Goal: Transaction & Acquisition: Purchase product/service

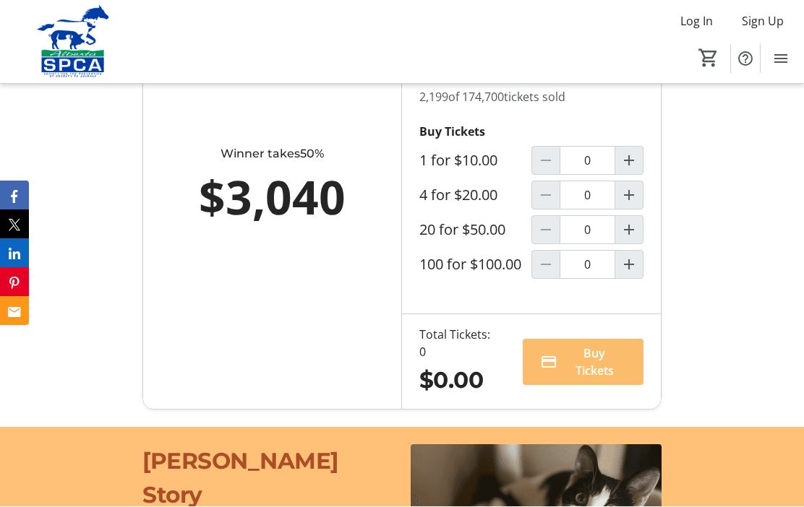
scroll to position [1053, 0]
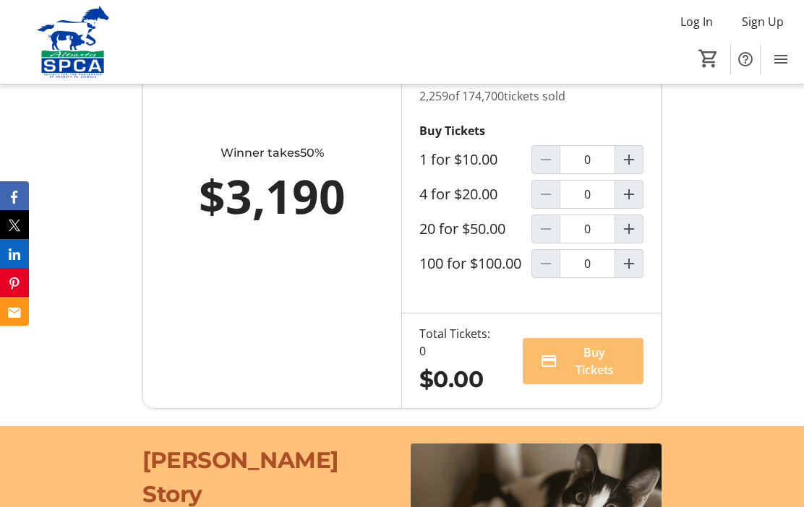
click at [634, 238] on mat-icon "Increment by one" at bounding box center [628, 228] width 17 height 17
type input "1"
click at [588, 379] on span "Buy Tickets" at bounding box center [594, 361] width 63 height 35
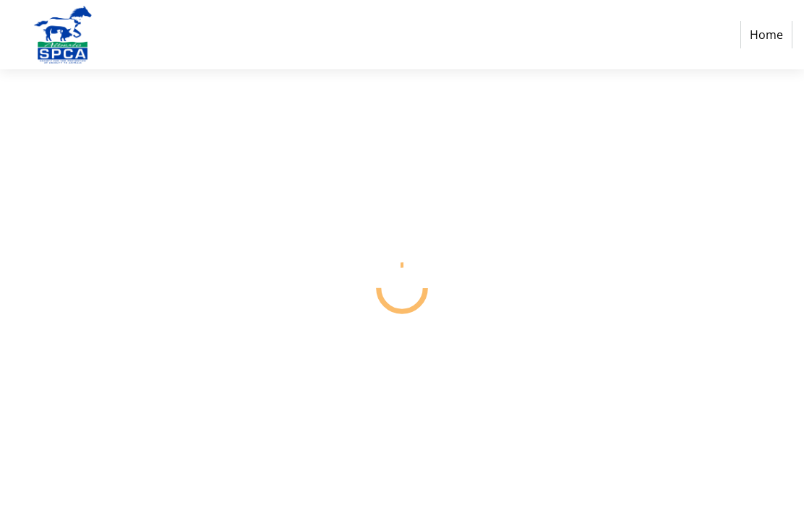
select select "CA"
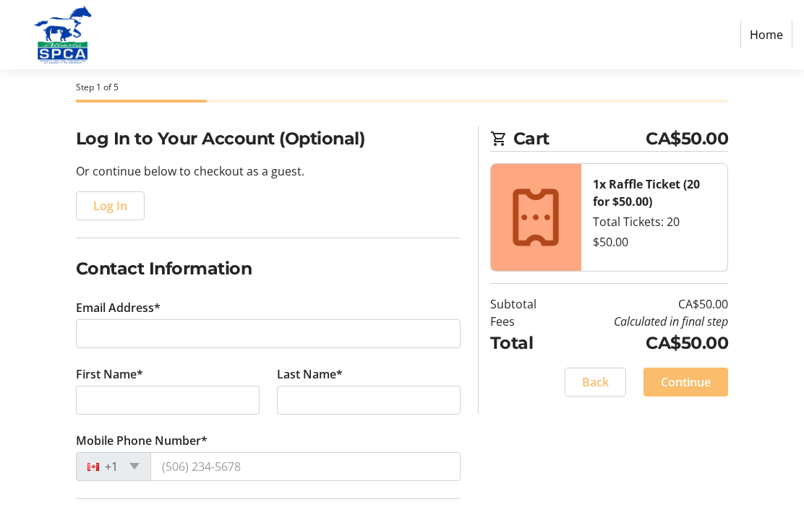
click at [116, 208] on span "Log In" at bounding box center [110, 205] width 34 height 17
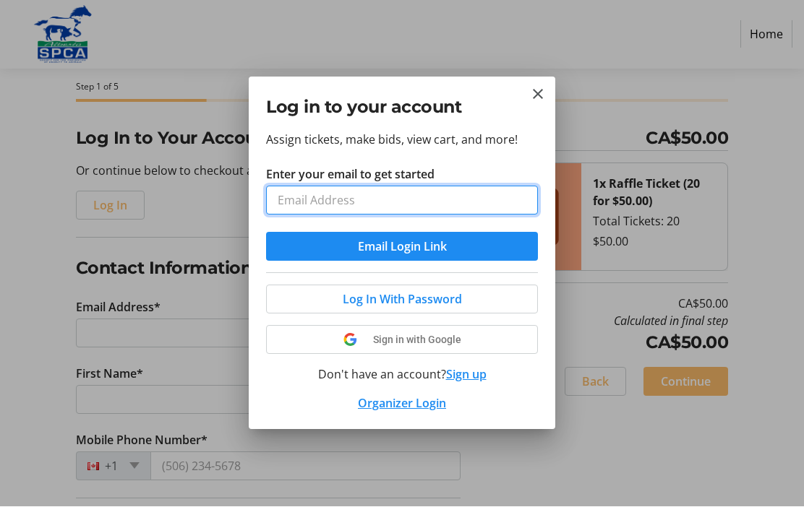
click at [309, 198] on input "Enter your email to get started" at bounding box center [402, 201] width 272 height 29
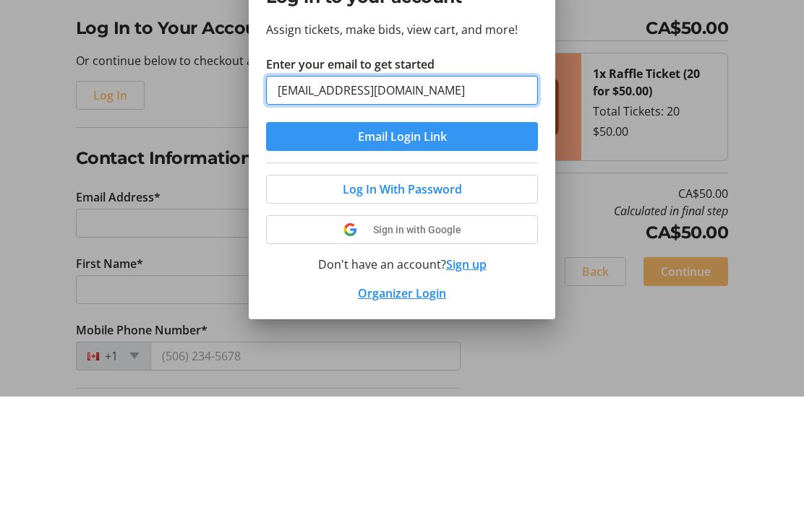
type input "[EMAIL_ADDRESS][DOMAIN_NAME]"
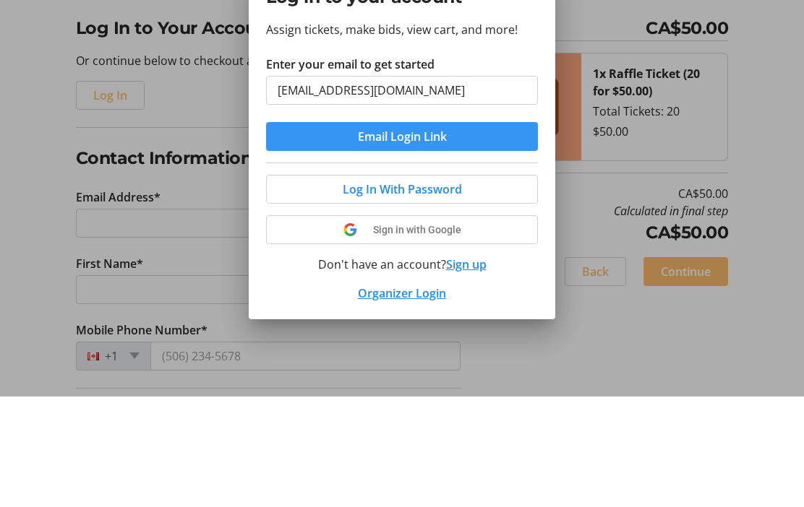
click at [418, 239] on span "Email Login Link" at bounding box center [402, 247] width 89 height 17
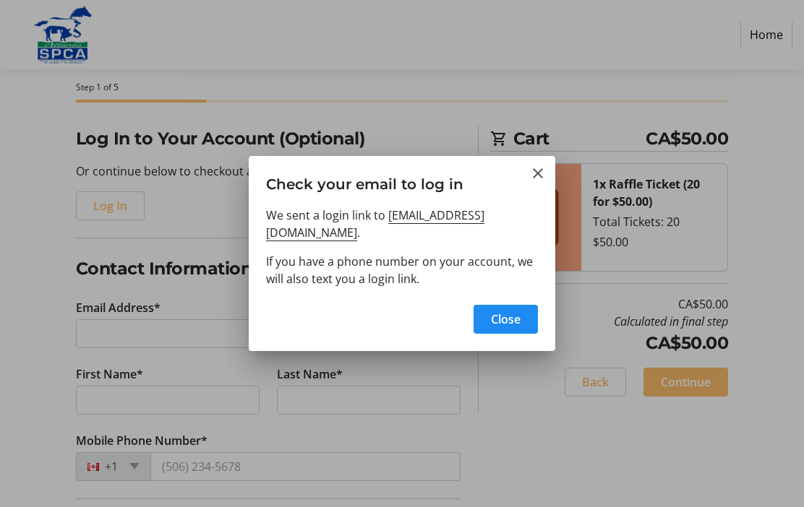
click at [515, 311] on span "Close" at bounding box center [506, 319] width 30 height 17
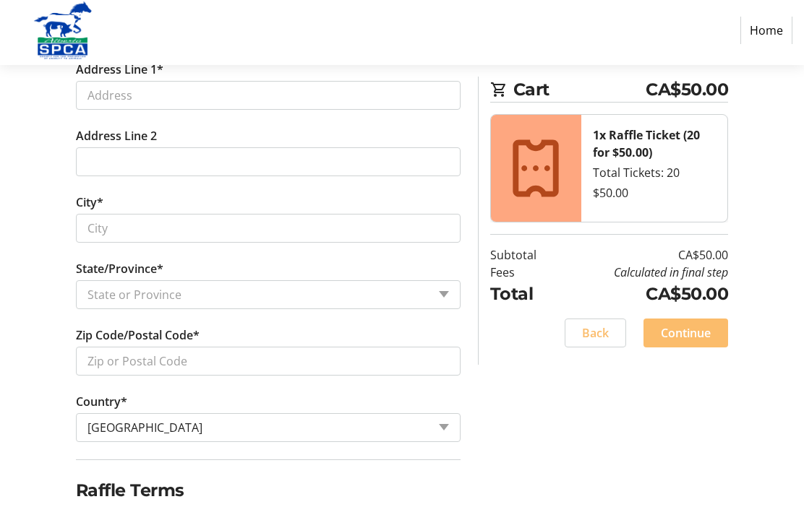
scroll to position [541, 0]
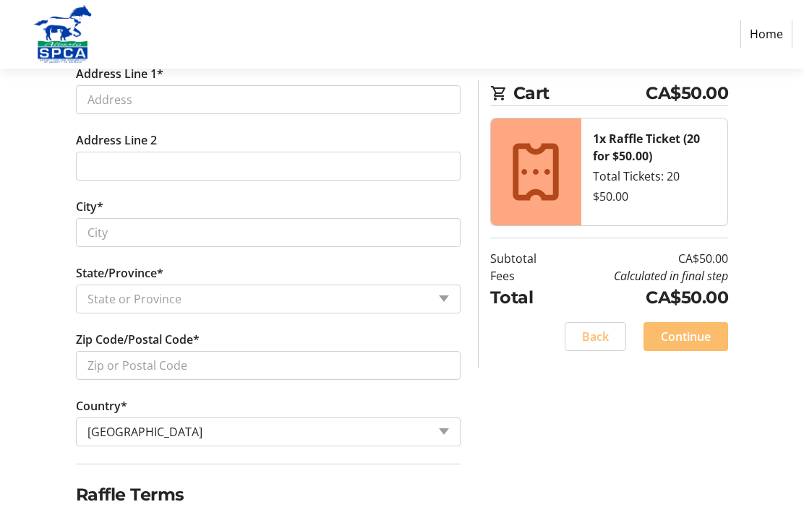
checkbox input "true"
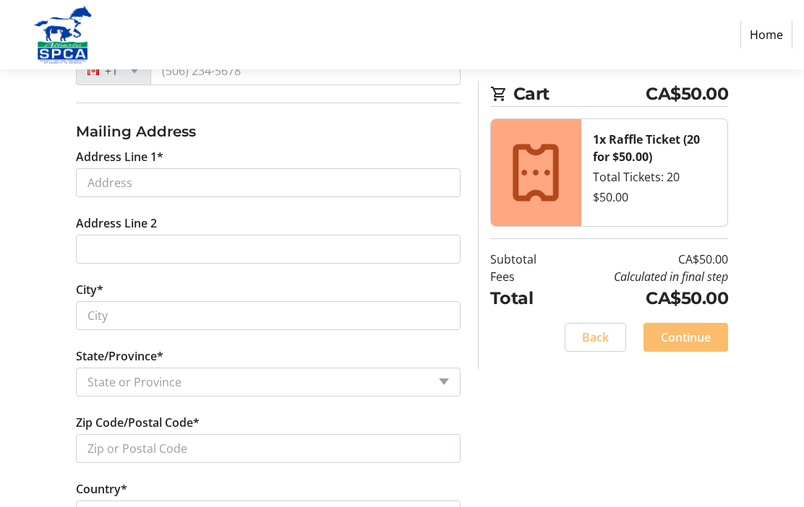
scroll to position [458, 0]
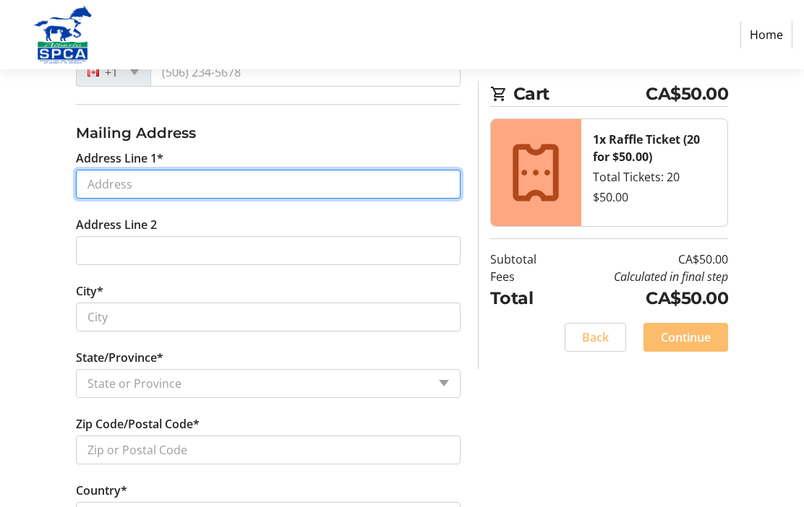
click at [120, 181] on input "Address Line 1*" at bounding box center [268, 184] width 385 height 29
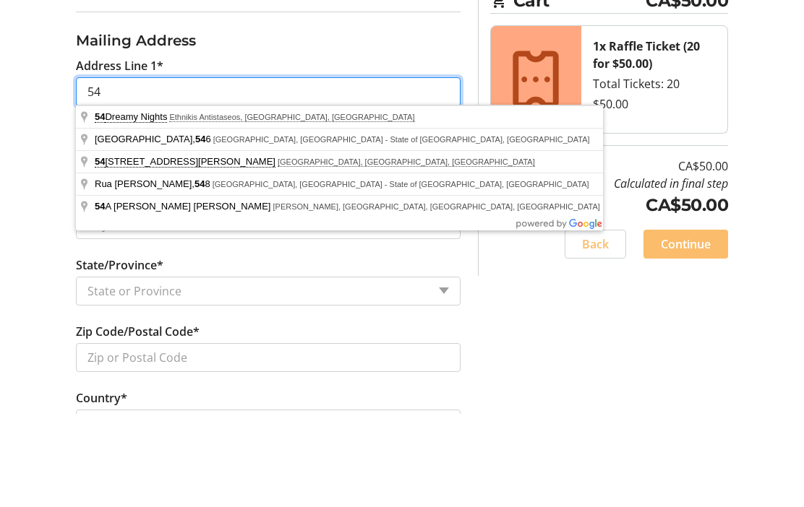
type input "5"
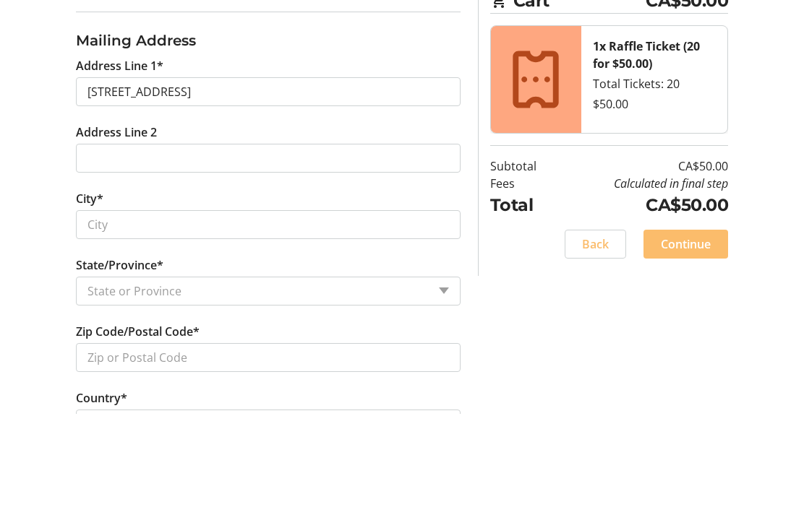
scroll to position [551, 0]
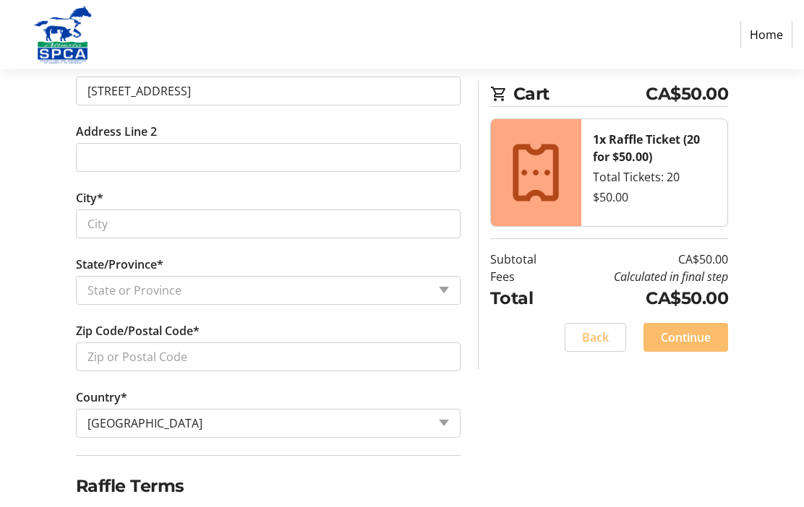
type input "[STREET_ADDRESS]"
type input "[GEOGRAPHIC_DATA]"
select select "AB"
type input "T7X 4R7"
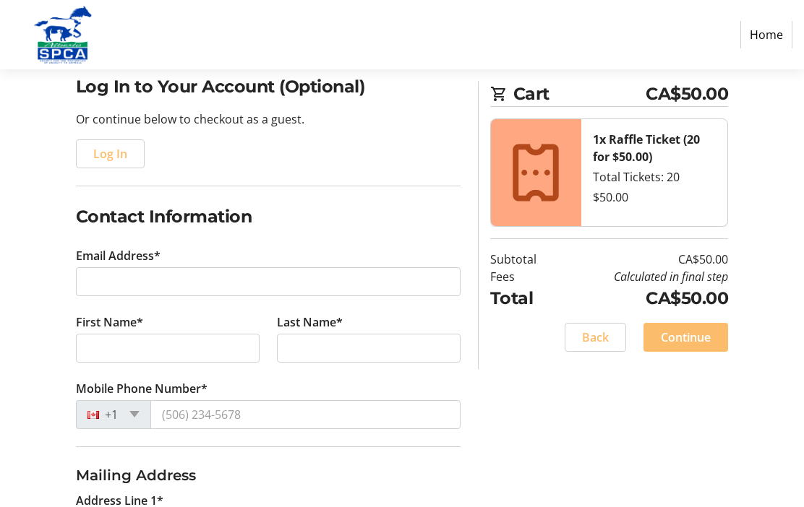
scroll to position [114, 0]
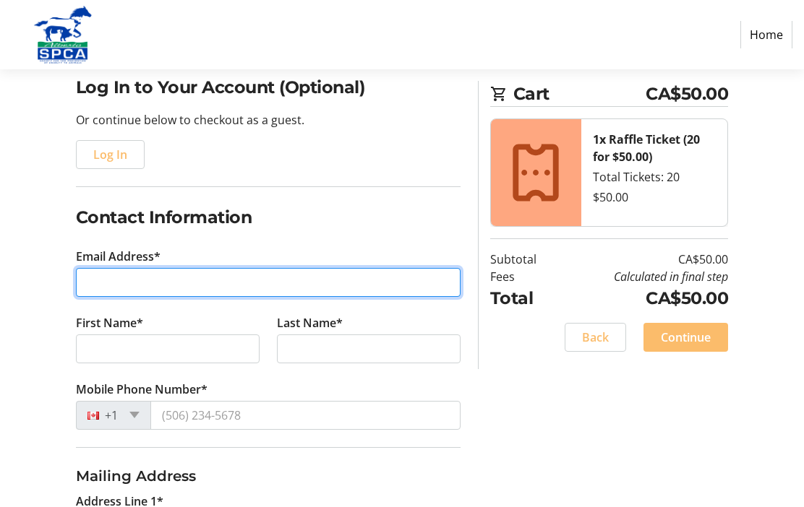
click at [115, 283] on input "Email Address*" at bounding box center [268, 282] width 385 height 29
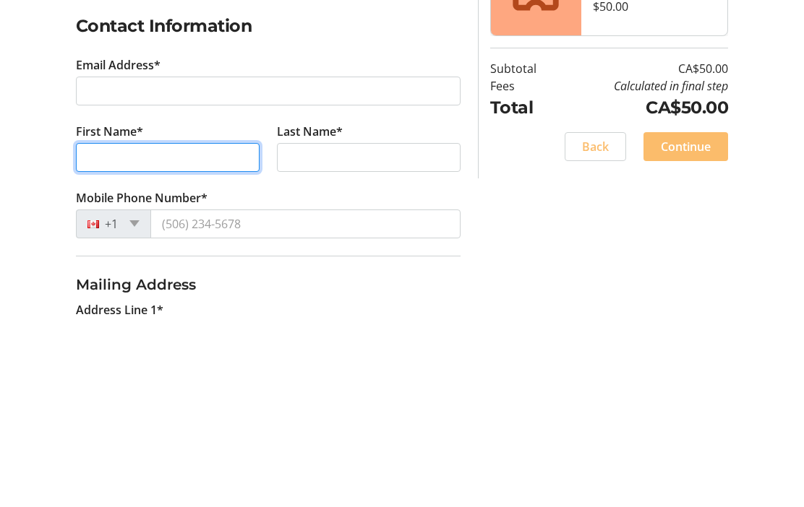
click at [162, 335] on input "First Name*" at bounding box center [168, 349] width 184 height 29
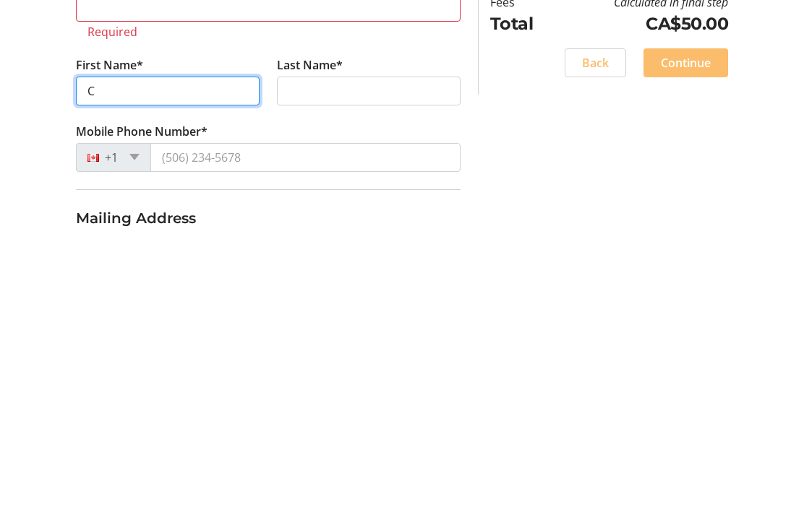
type input "C"
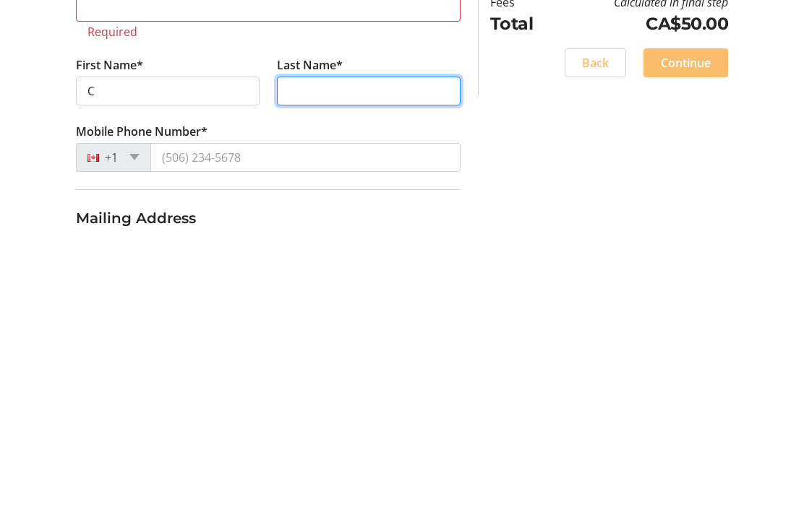
click at [306, 352] on input "Last Name*" at bounding box center [369, 366] width 184 height 29
type input "[PERSON_NAME]"
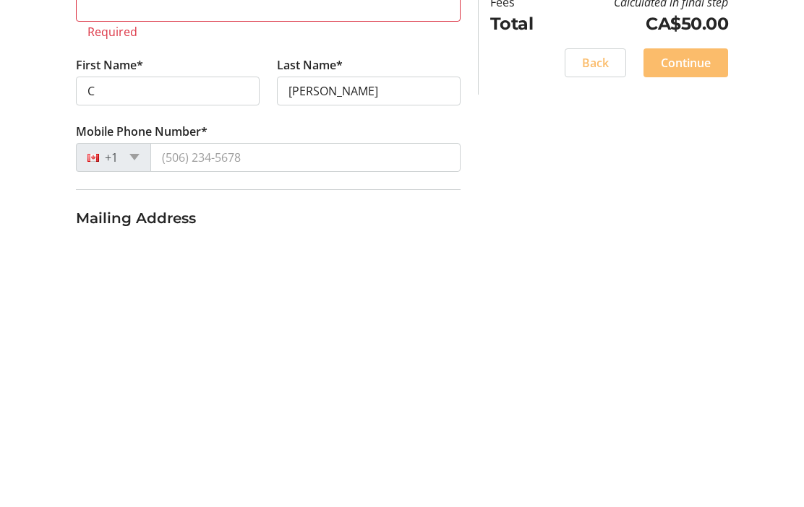
click at [145, 419] on div "+1" at bounding box center [113, 433] width 75 height 29
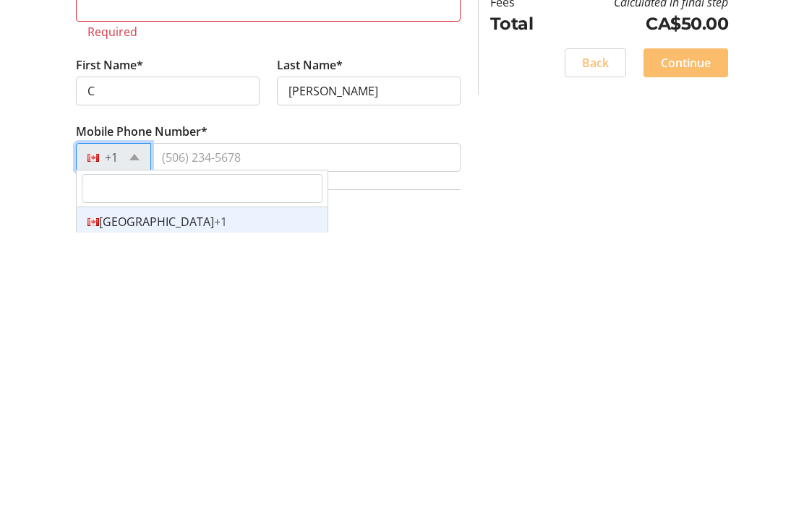
scroll to position [390, 0]
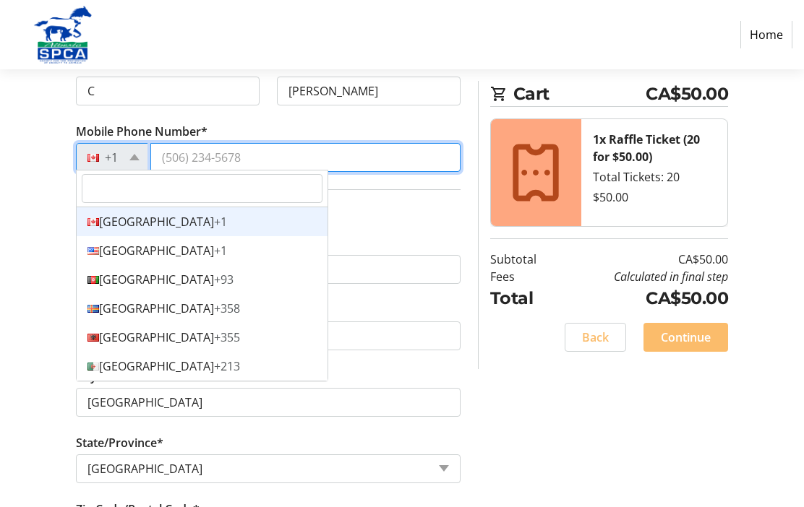
click at [209, 157] on input "Mobile Phone Number*" at bounding box center [305, 157] width 310 height 29
